Goal: Transaction & Acquisition: Download file/media

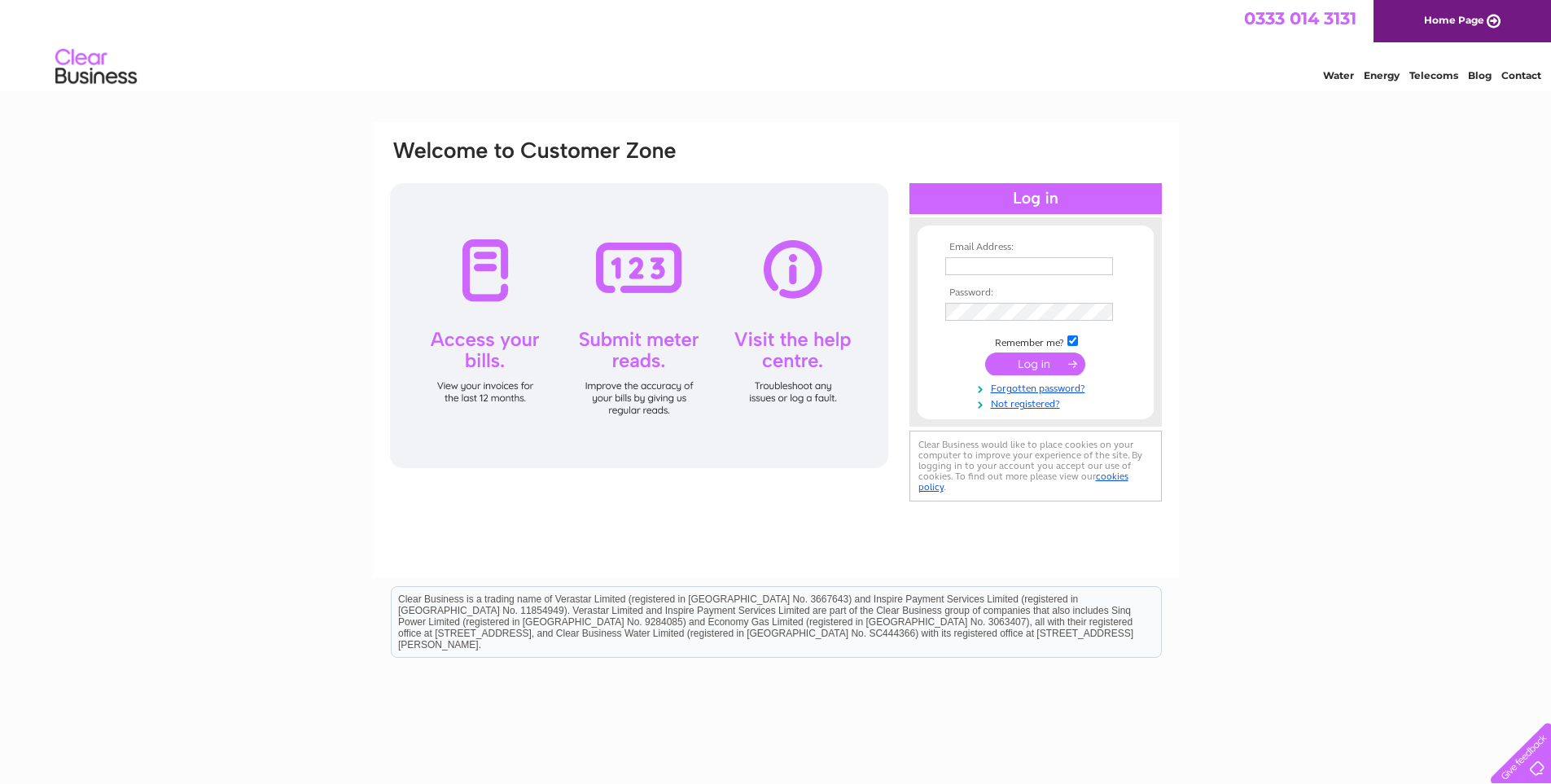
type input "fionamurray627@gmail.com"
click at [1030, 366] on input "submit" at bounding box center [1035, 364] width 100 height 23
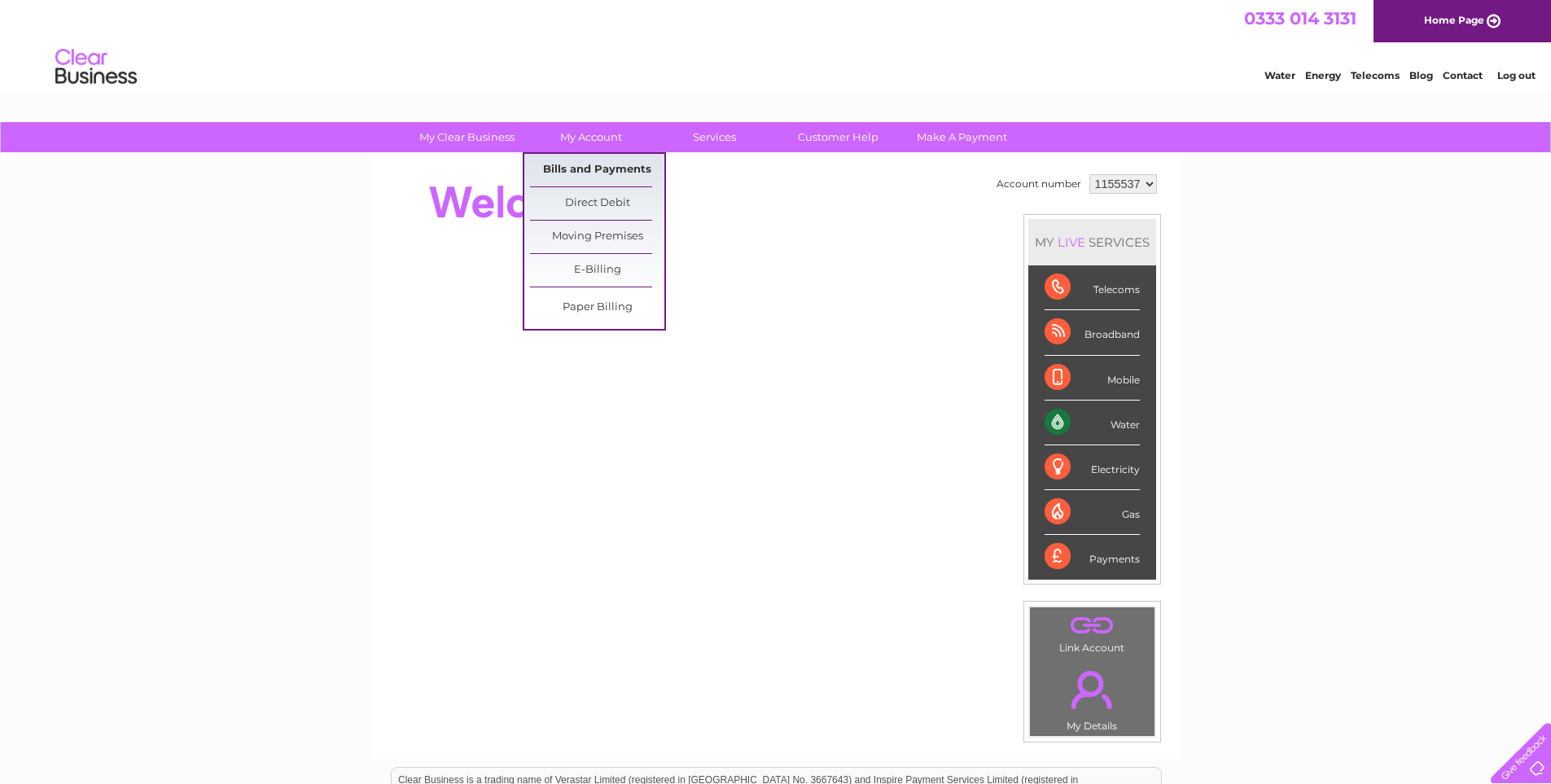
click at [584, 175] on link "Bills and Payments" at bounding box center [596, 170] width 134 height 33
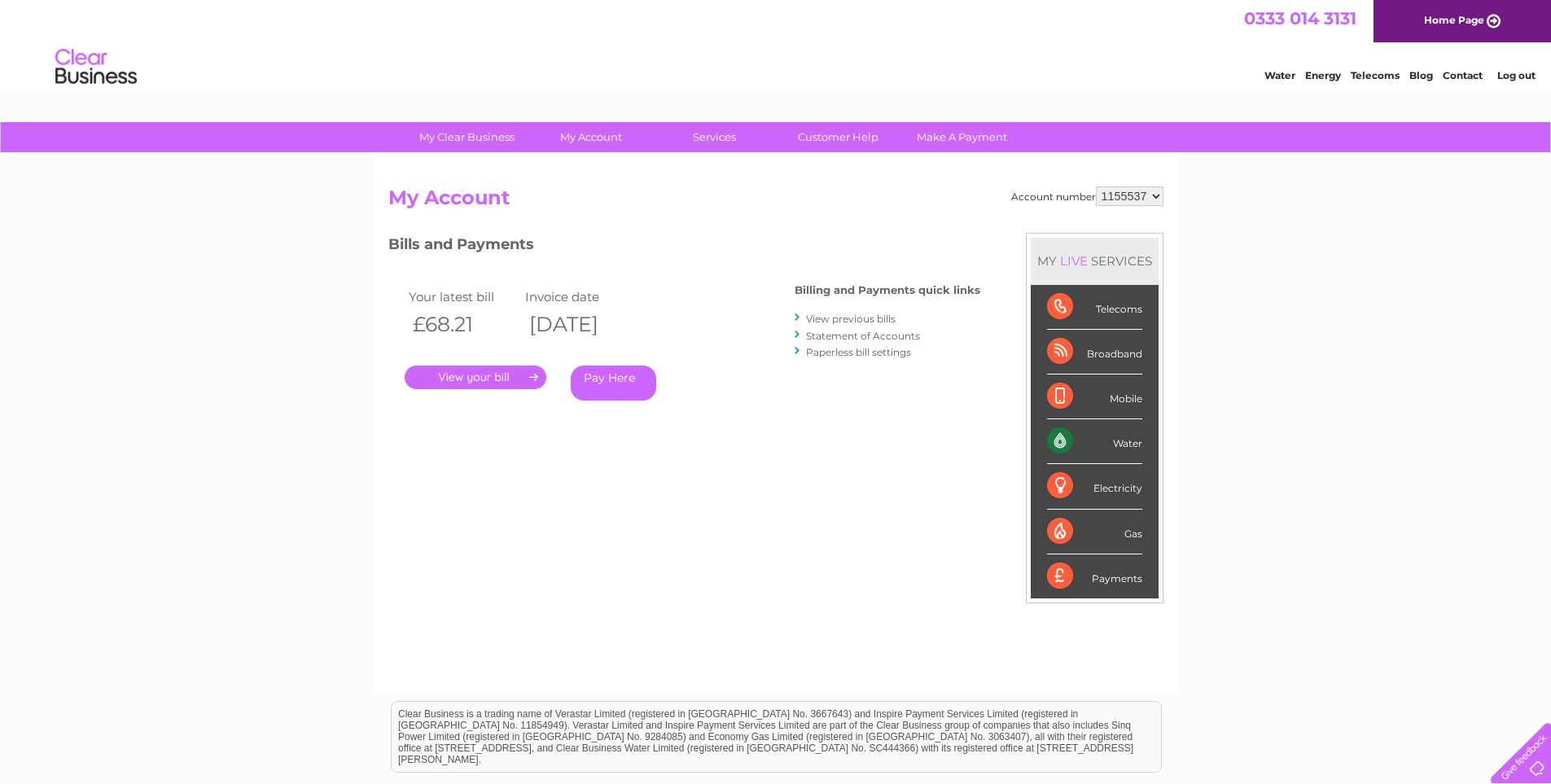
click at [481, 371] on link "." at bounding box center [475, 377] width 142 height 24
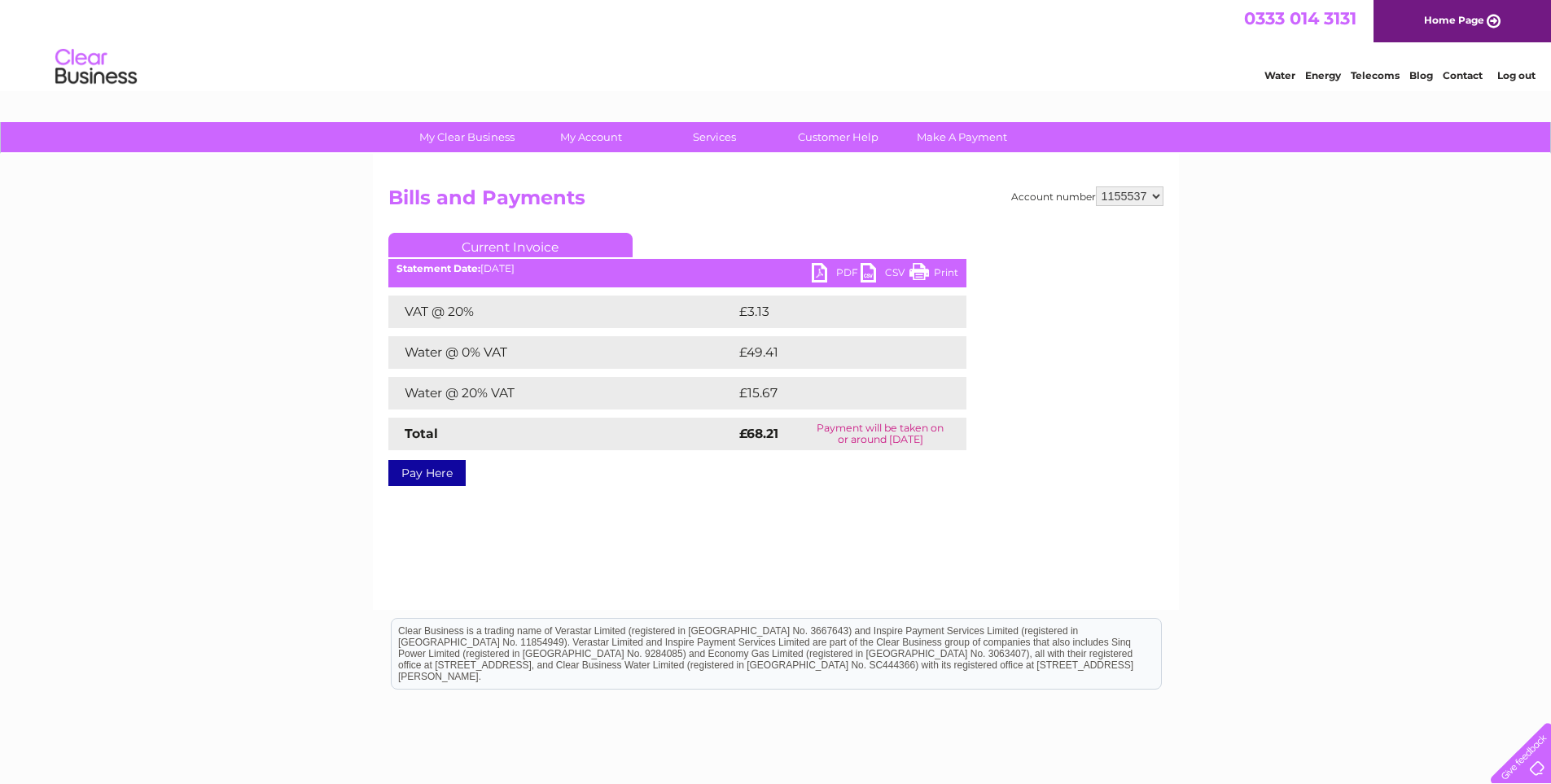
click at [839, 268] on link "PDF" at bounding box center [835, 274] width 49 height 24
